Goal: Information Seeking & Learning: Learn about a topic

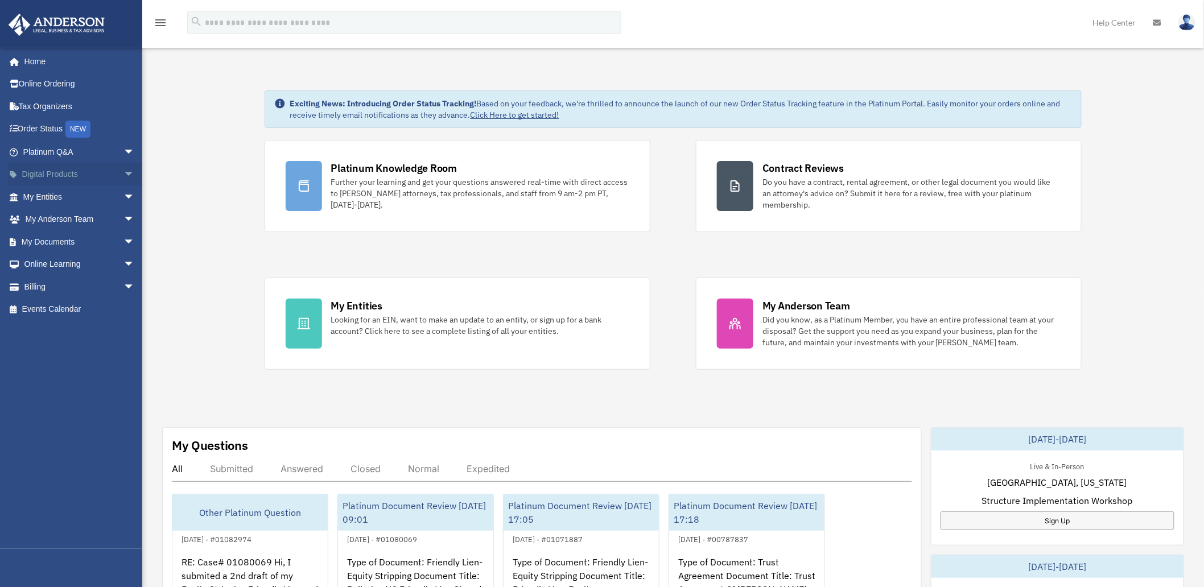
click at [123, 171] on span "arrow_drop_down" at bounding box center [134, 174] width 23 height 23
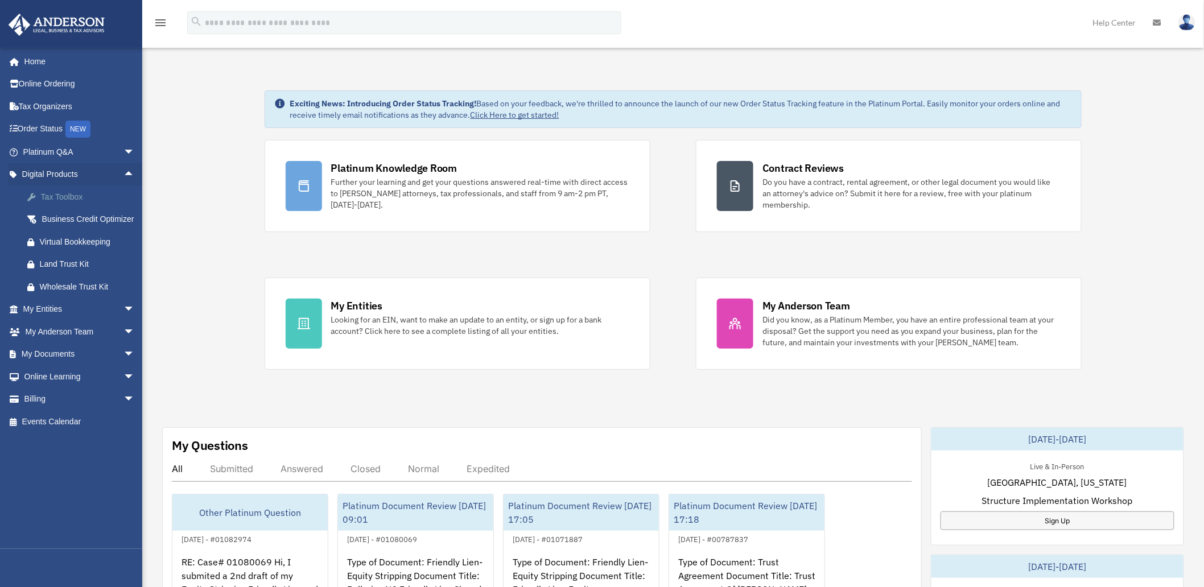
click at [67, 194] on div "Tax Toolbox" at bounding box center [89, 197] width 98 height 14
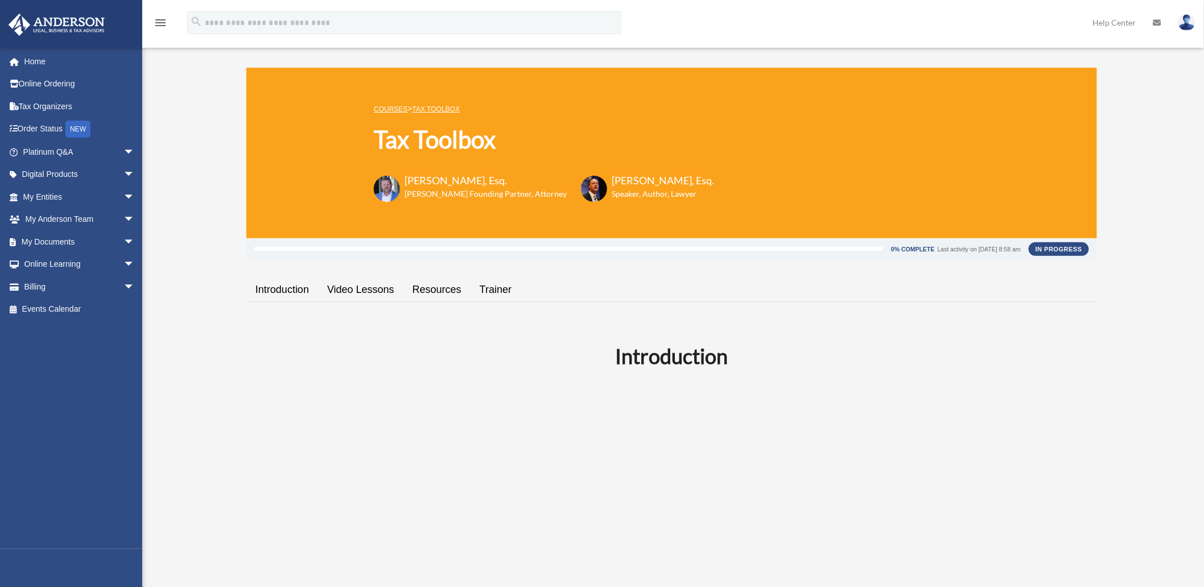
click at [368, 289] on link "Video Lessons" at bounding box center [360, 290] width 85 height 32
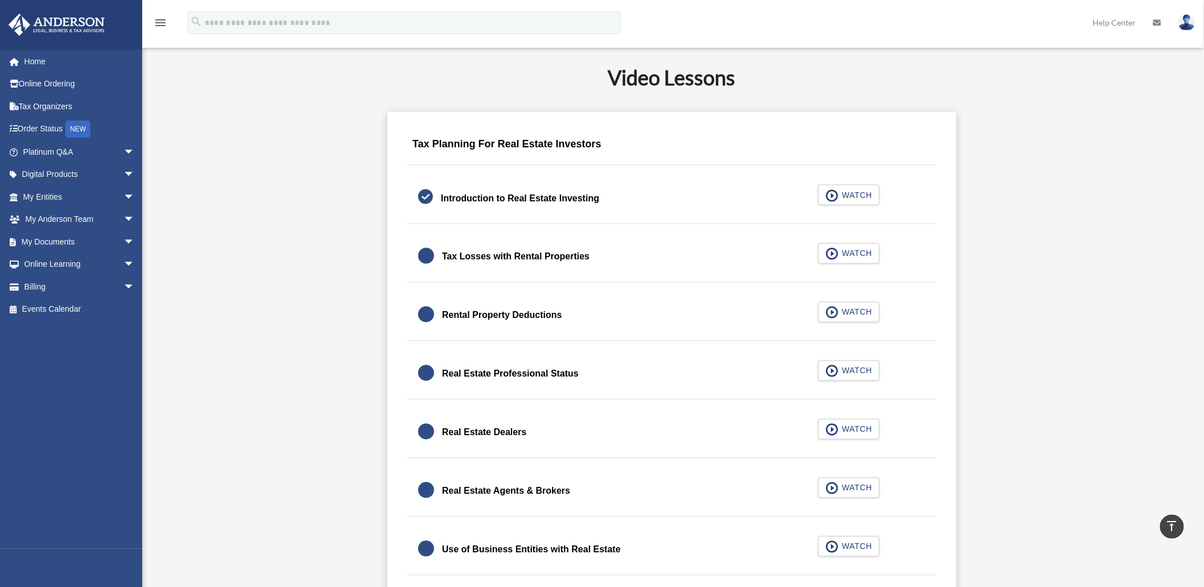
scroll to position [653, 0]
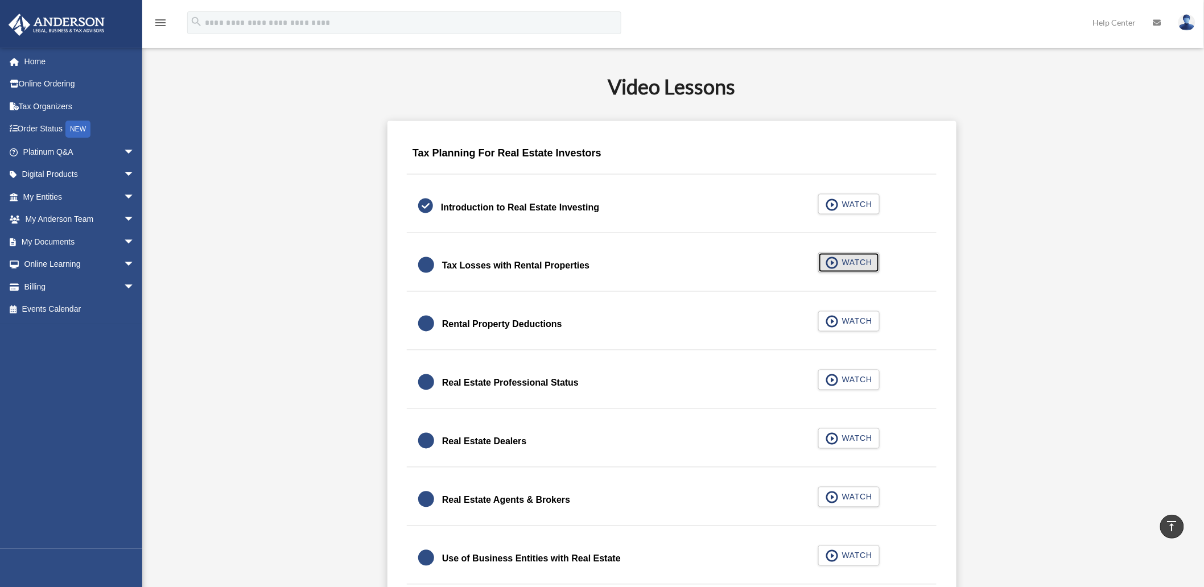
click at [844, 260] on span "WATCH" at bounding box center [855, 262] width 34 height 11
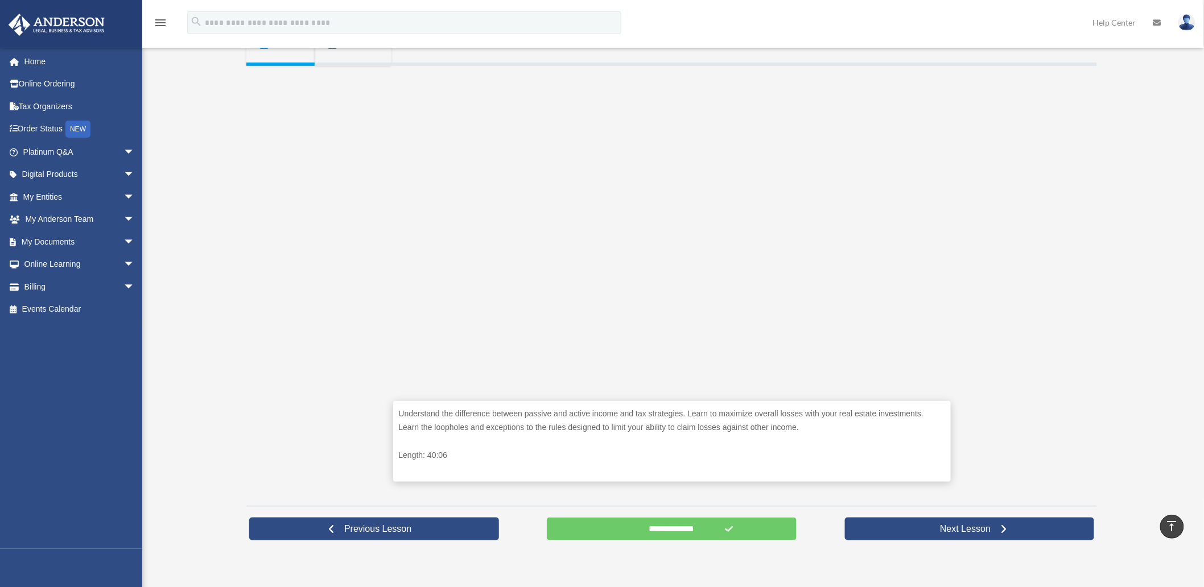
scroll to position [253, 0]
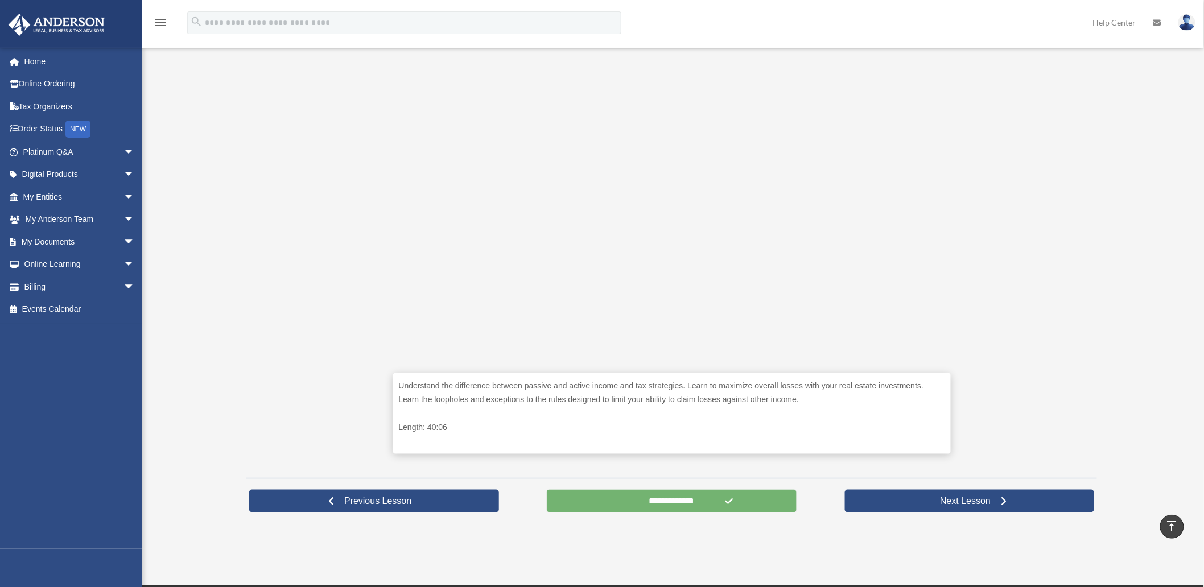
click at [679, 498] on input "**********" at bounding box center [672, 501] width 250 height 23
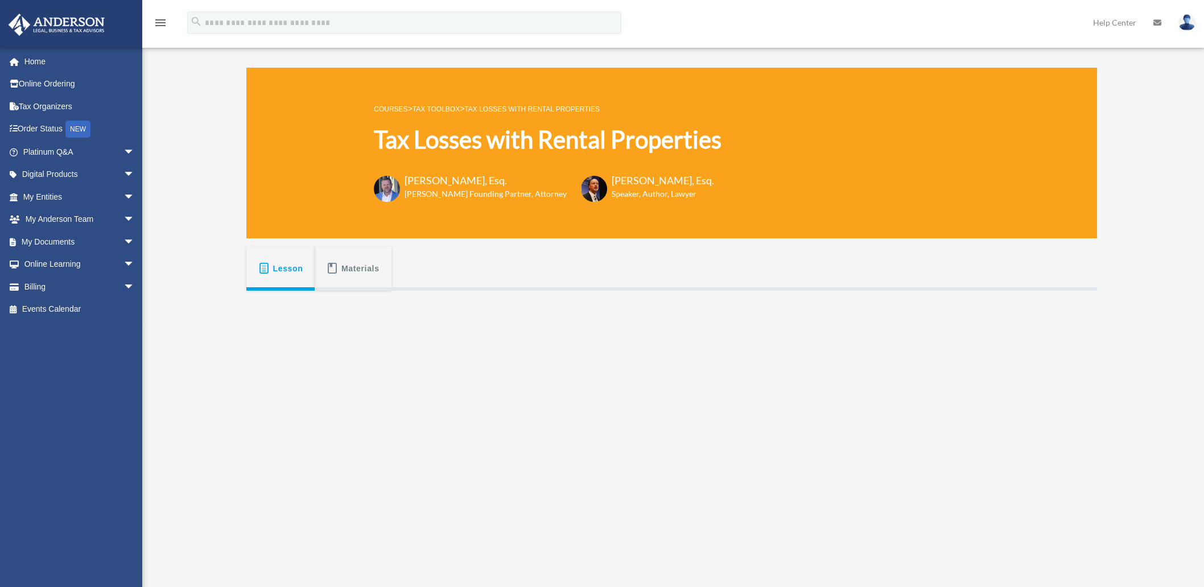
scroll to position [253, 0]
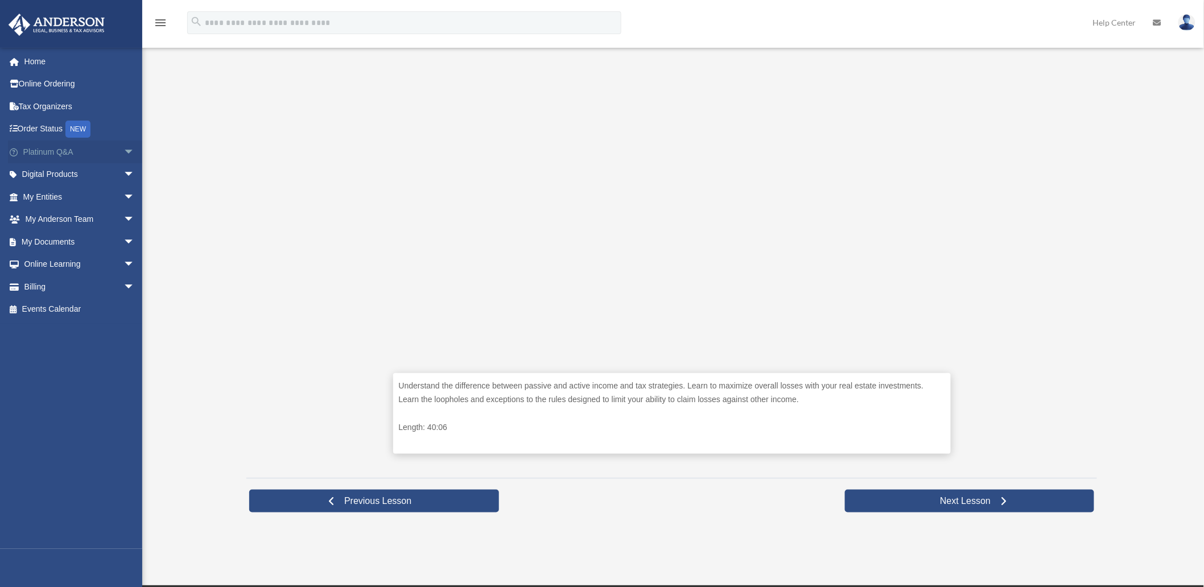
click at [123, 148] on span "arrow_drop_down" at bounding box center [134, 151] width 23 height 23
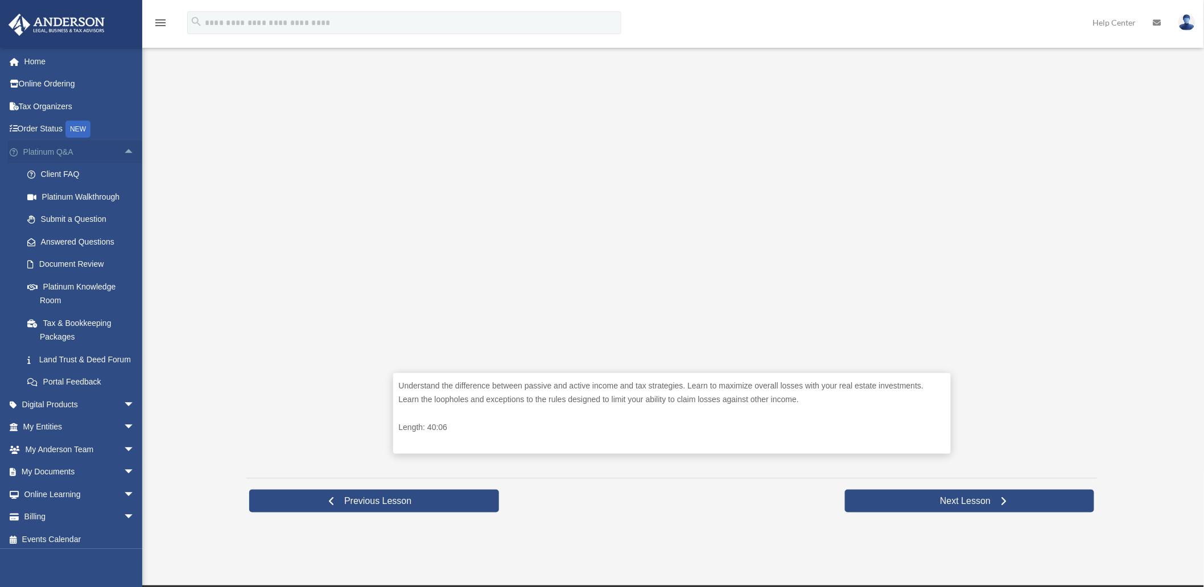
click at [123, 148] on span "arrow_drop_up" at bounding box center [134, 151] width 23 height 23
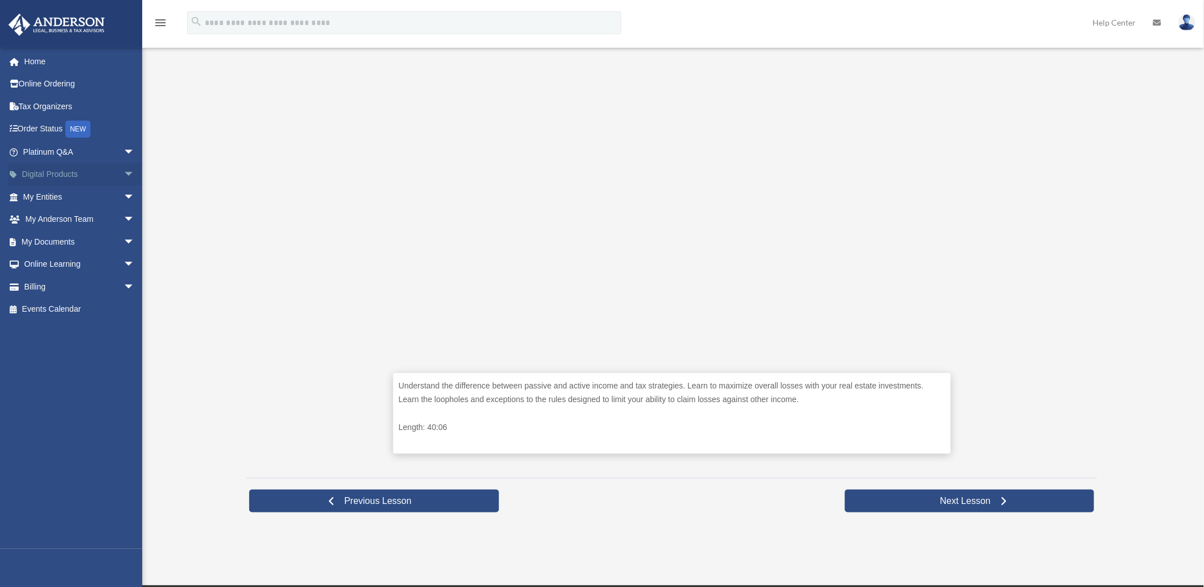
click at [123, 172] on span "arrow_drop_down" at bounding box center [134, 174] width 23 height 23
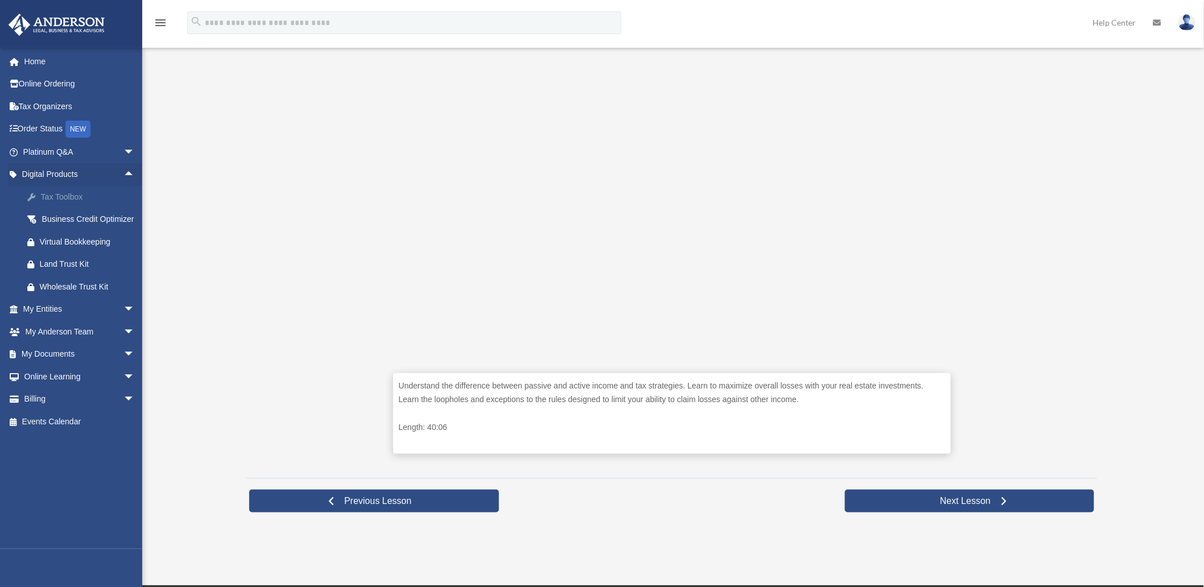
click at [57, 194] on div "Tax Toolbox" at bounding box center [89, 197] width 98 height 14
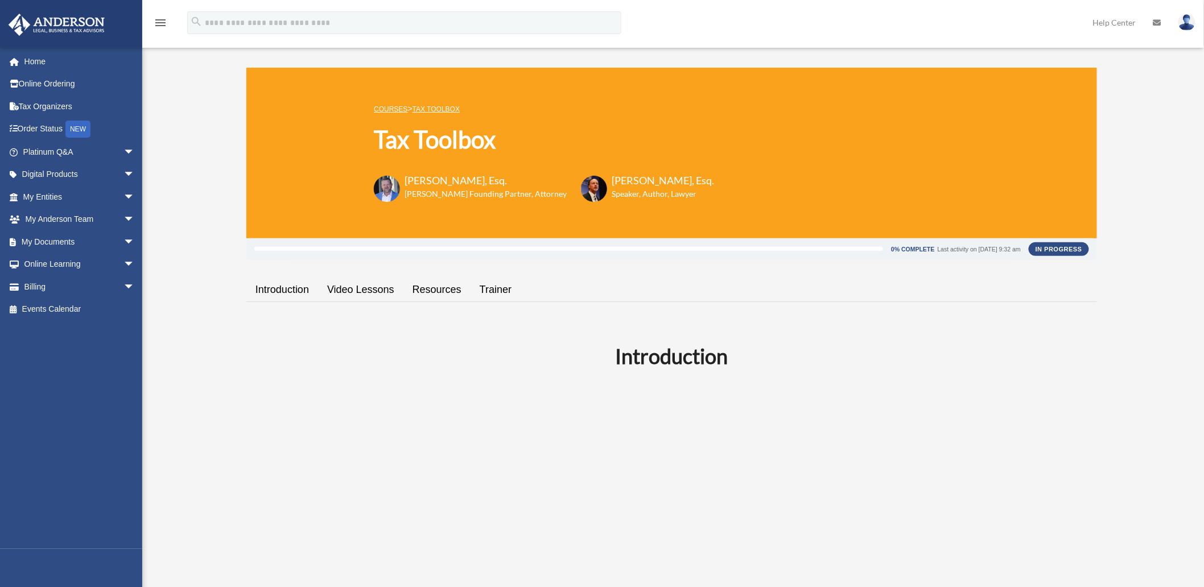
click at [354, 291] on link "Video Lessons" at bounding box center [360, 290] width 85 height 32
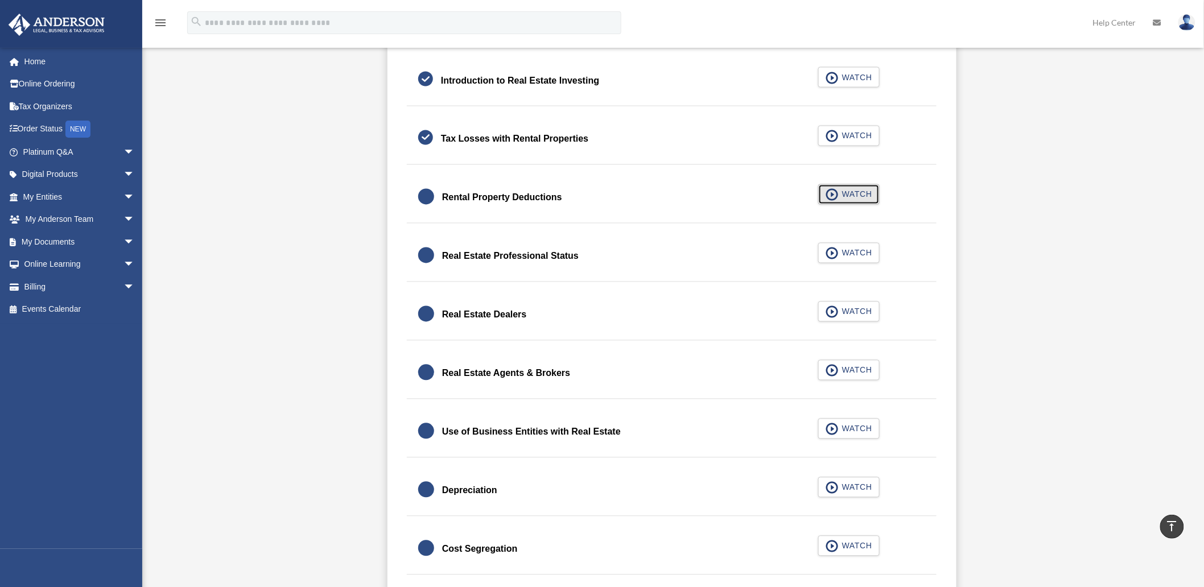
click at [849, 194] on span "WATCH" at bounding box center [855, 194] width 34 height 11
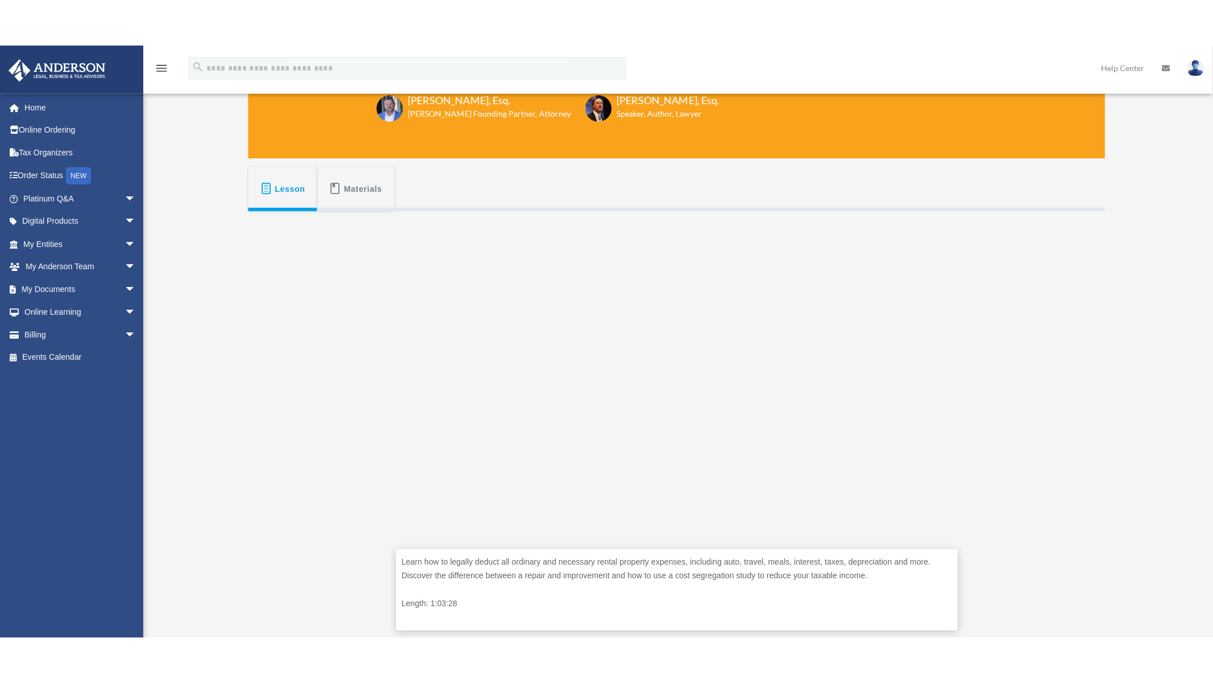
scroll to position [127, 0]
